Goal: Task Accomplishment & Management: Manage account settings

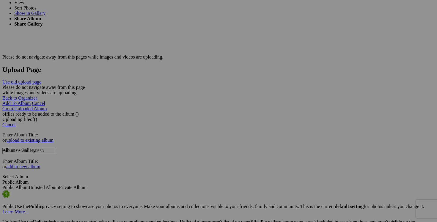
scroll to position [1124, 0]
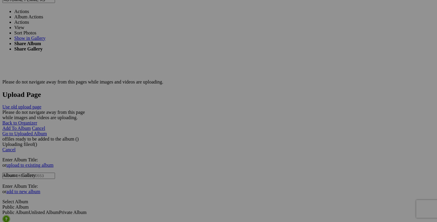
click at [29, 14] on span at bounding box center [29, 11] width 0 height 5
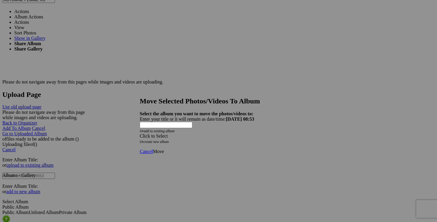
click at [140, 134] on span at bounding box center [140, 136] width 0 height 5
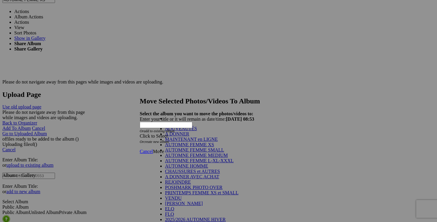
scroll to position [71, 0]
click at [182, 196] on link "VENDU" at bounding box center [173, 198] width 17 height 5
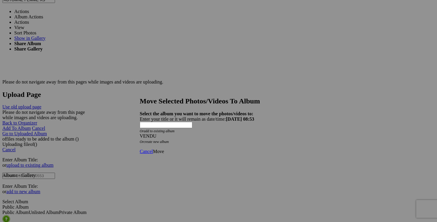
click at [164, 149] on span "Move" at bounding box center [158, 151] width 11 height 5
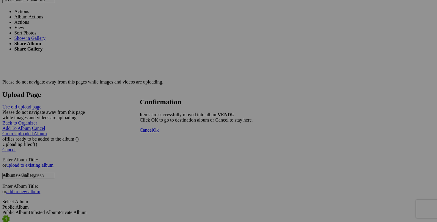
click at [153, 133] on span "Cancel" at bounding box center [146, 130] width 13 height 5
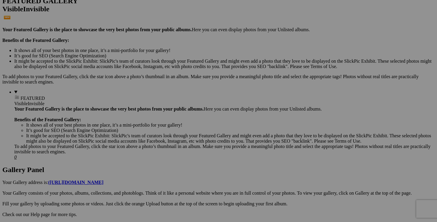
scroll to position [0, 0]
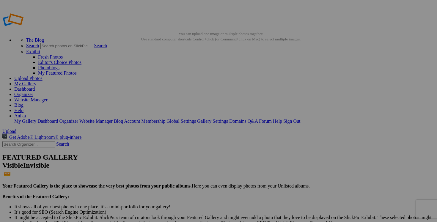
click at [35, 87] on link "Dashboard" at bounding box center [24, 89] width 21 height 5
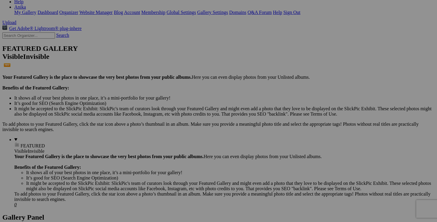
scroll to position [113, 0]
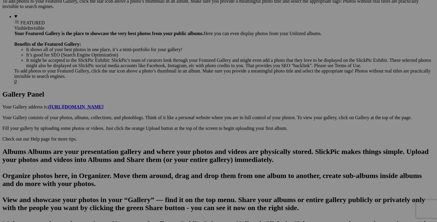
scroll to position [237, 0]
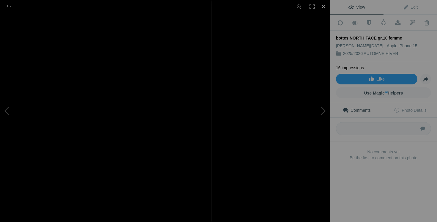
click at [326, 6] on div at bounding box center [323, 6] width 13 height 13
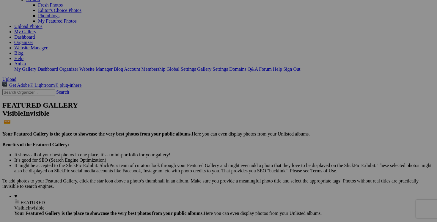
scroll to position [0, 0]
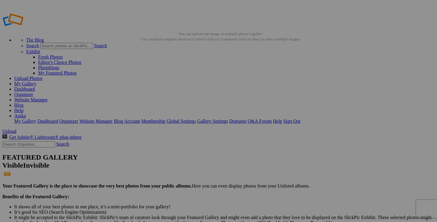
click at [35, 87] on link "Dashboard" at bounding box center [24, 89] width 21 height 5
